Goal: Information Seeking & Learning: Learn about a topic

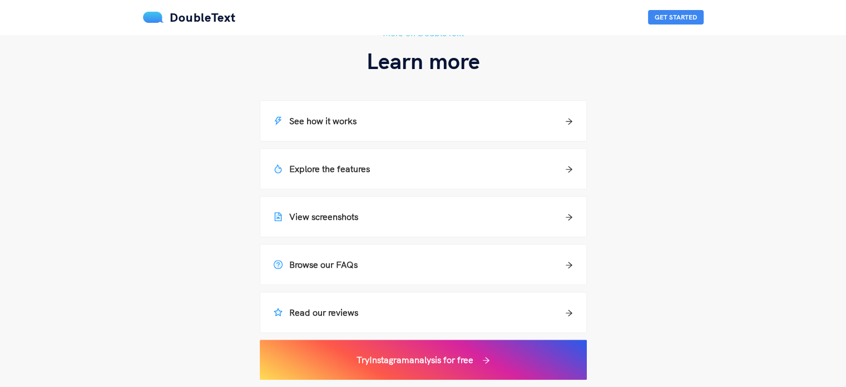
scroll to position [779, 0]
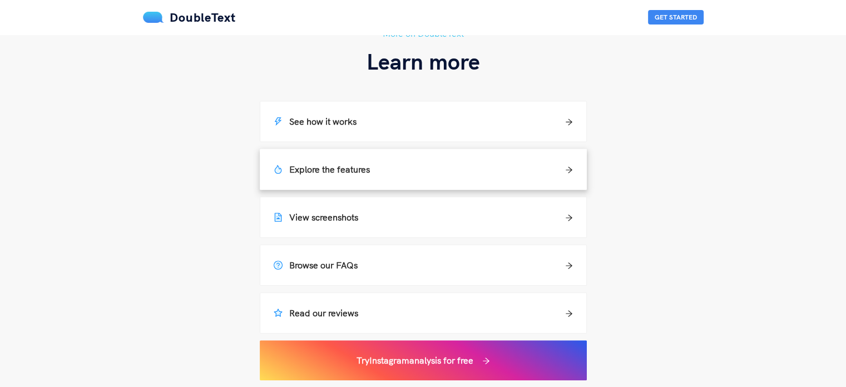
click at [335, 160] on div "Explore the features" at bounding box center [423, 169] width 326 height 40
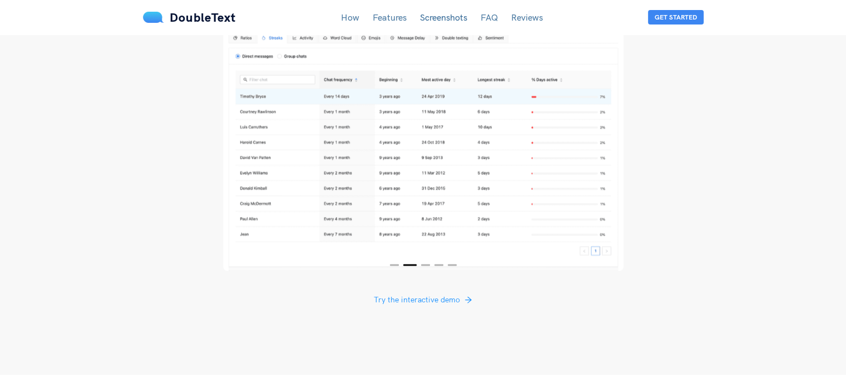
scroll to position [2117, 0]
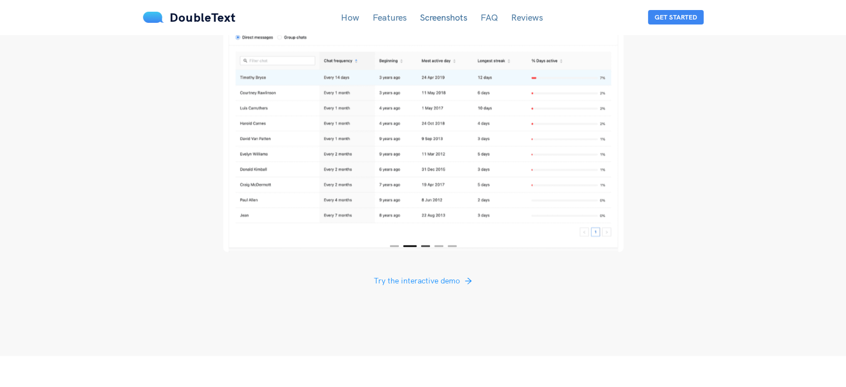
click at [425, 245] on button "3" at bounding box center [425, 246] width 9 height 2
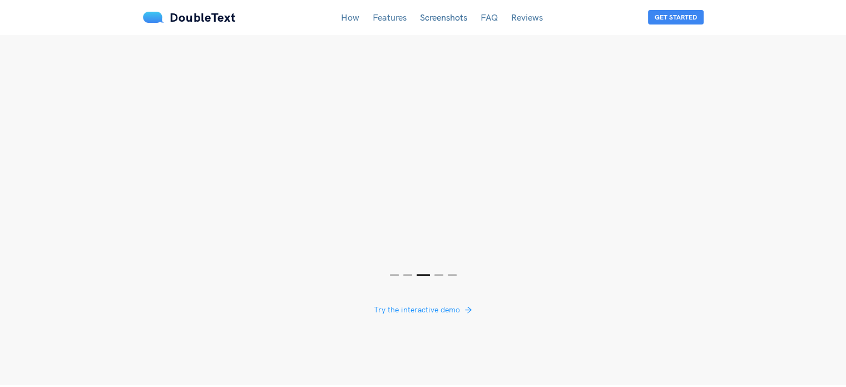
scroll to position [2061, 0]
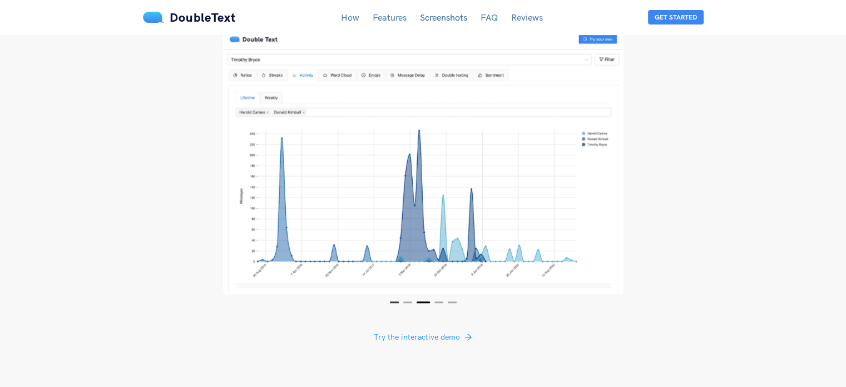
click at [394, 301] on button "1" at bounding box center [394, 302] width 9 height 2
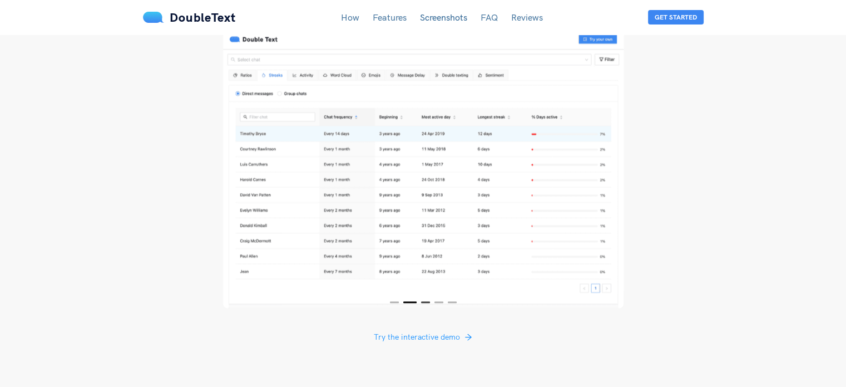
click at [424, 301] on button "3" at bounding box center [425, 302] width 9 height 2
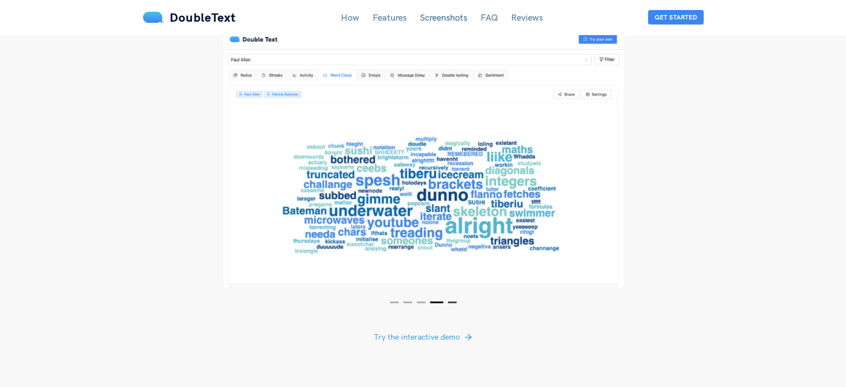
click at [450, 301] on button "5" at bounding box center [452, 302] width 9 height 2
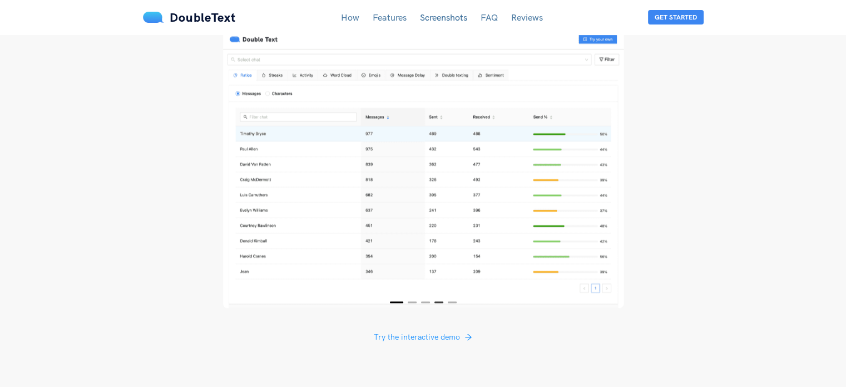
click at [439, 301] on button "4" at bounding box center [439, 302] width 9 height 2
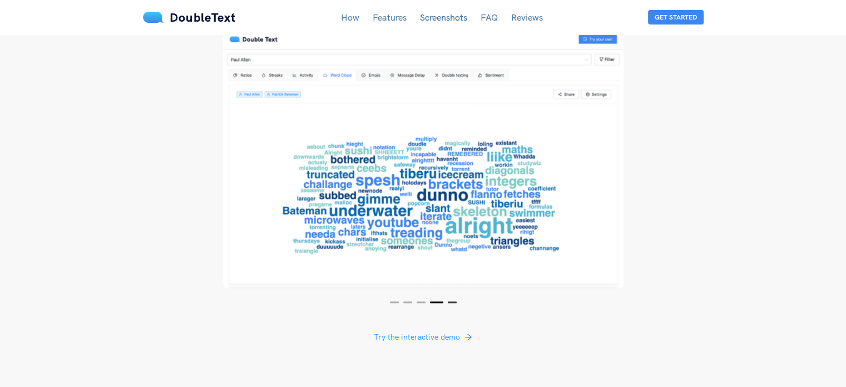
click at [450, 301] on button "5" at bounding box center [452, 302] width 9 height 2
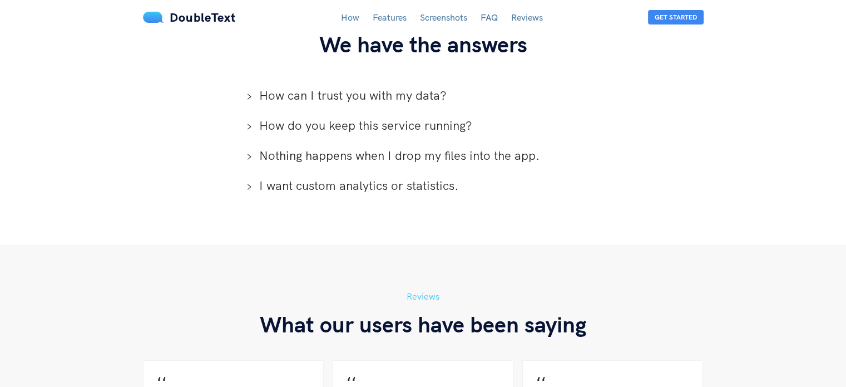
scroll to position [2618, 0]
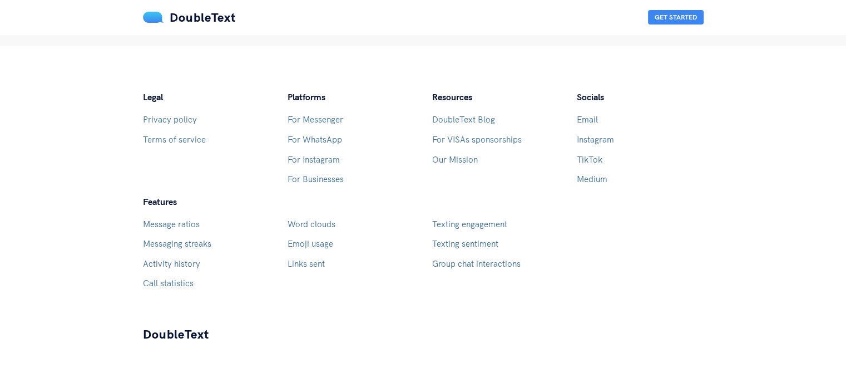
scroll to position [779, 0]
